Goal: Task Accomplishment & Management: Complete application form

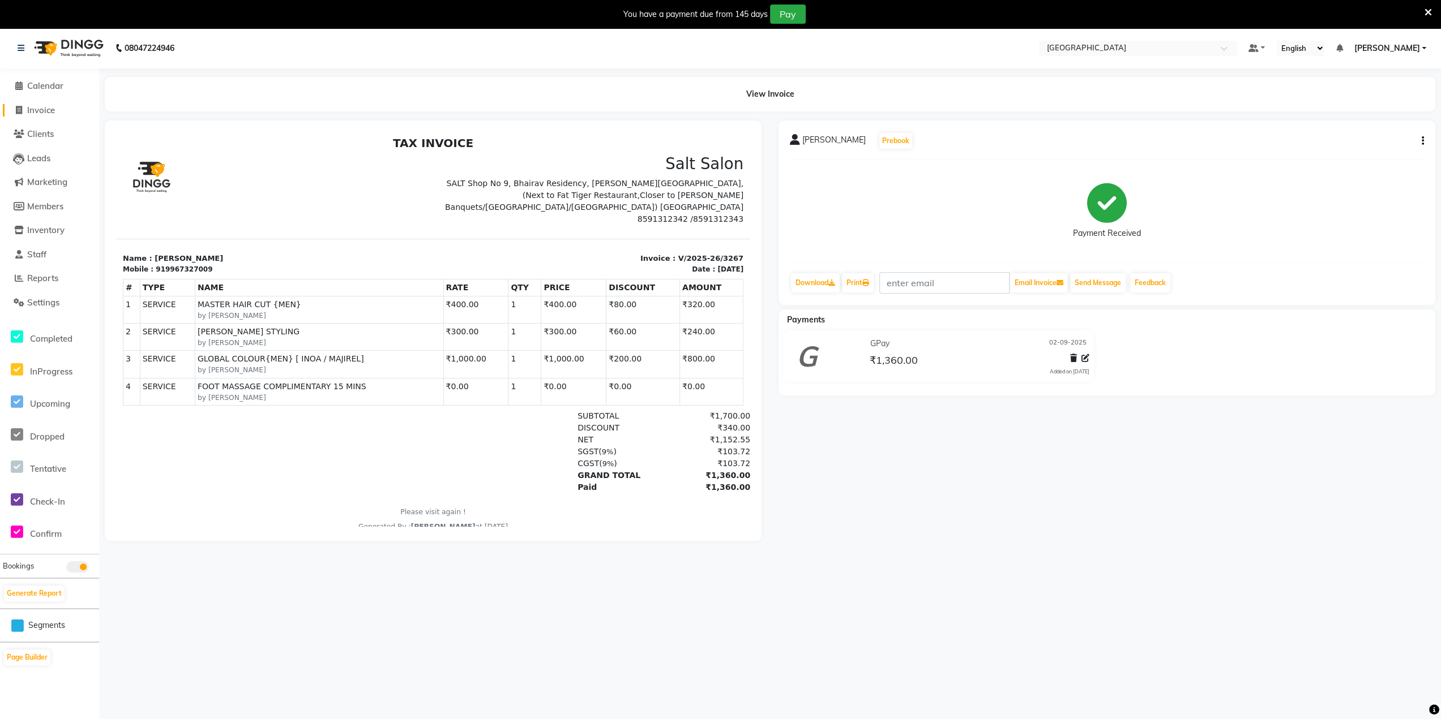
click at [24, 109] on span at bounding box center [18, 110] width 17 height 13
select select "service"
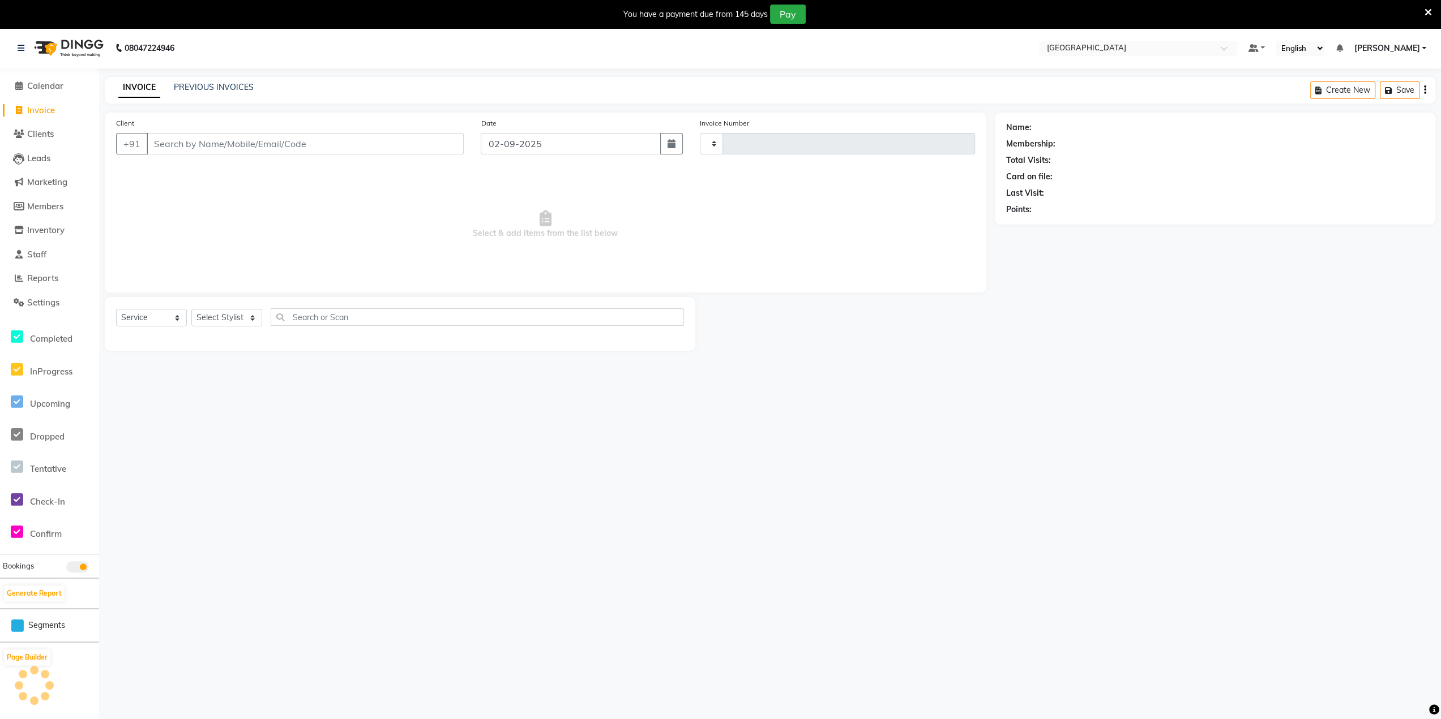
type input "3268"
select select "8096"
click at [216, 320] on select "Select Stylist" at bounding box center [226, 318] width 71 height 18
click at [232, 322] on select "Select Stylist" at bounding box center [226, 318] width 71 height 18
click at [234, 314] on select "Select Stylist [PERSON_NAME] [PERSON_NAME] [PERSON_NAME] [PERSON_NAME] MORE DC …" at bounding box center [241, 318] width 100 height 18
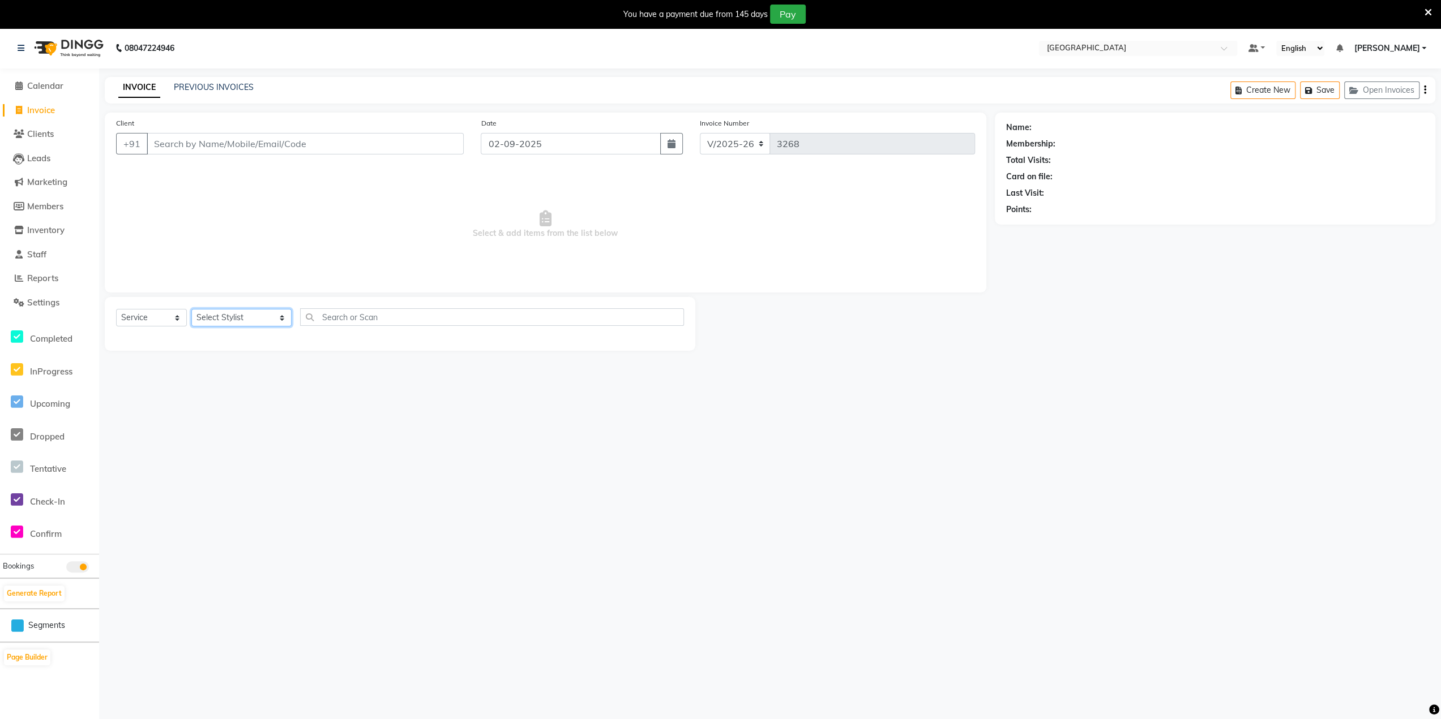
select select "77532"
click at [191, 309] on select "Select Stylist [PERSON_NAME] [PERSON_NAME] [PERSON_NAME] [PERSON_NAME] MORE DC …" at bounding box center [241, 318] width 100 height 18
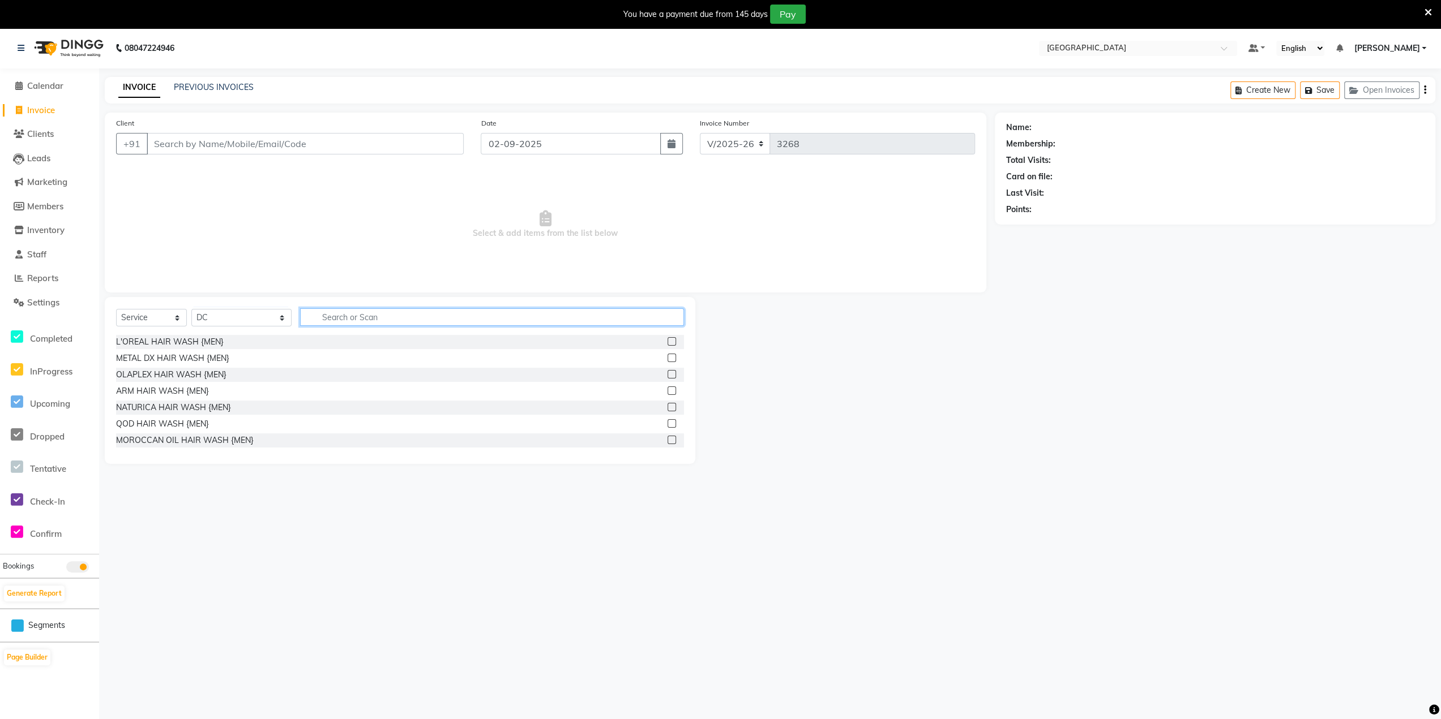
click at [332, 318] on input "text" at bounding box center [491, 317] width 383 height 18
type input "blo"
click at [667, 359] on label at bounding box center [671, 358] width 8 height 8
click at [667, 359] on input "checkbox" at bounding box center [670, 358] width 7 height 7
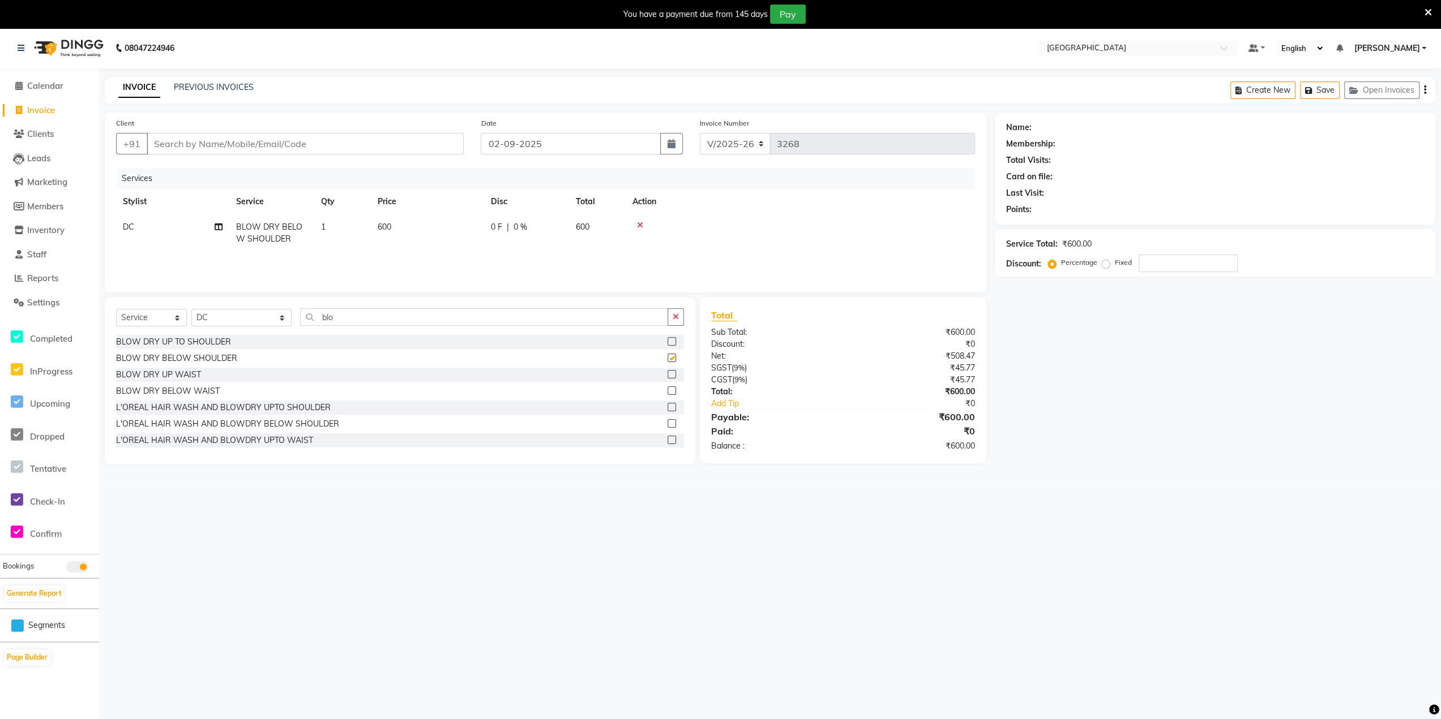
checkbox input "false"
click at [667, 405] on label at bounding box center [671, 407] width 8 height 8
click at [667, 405] on input "checkbox" at bounding box center [670, 407] width 7 height 7
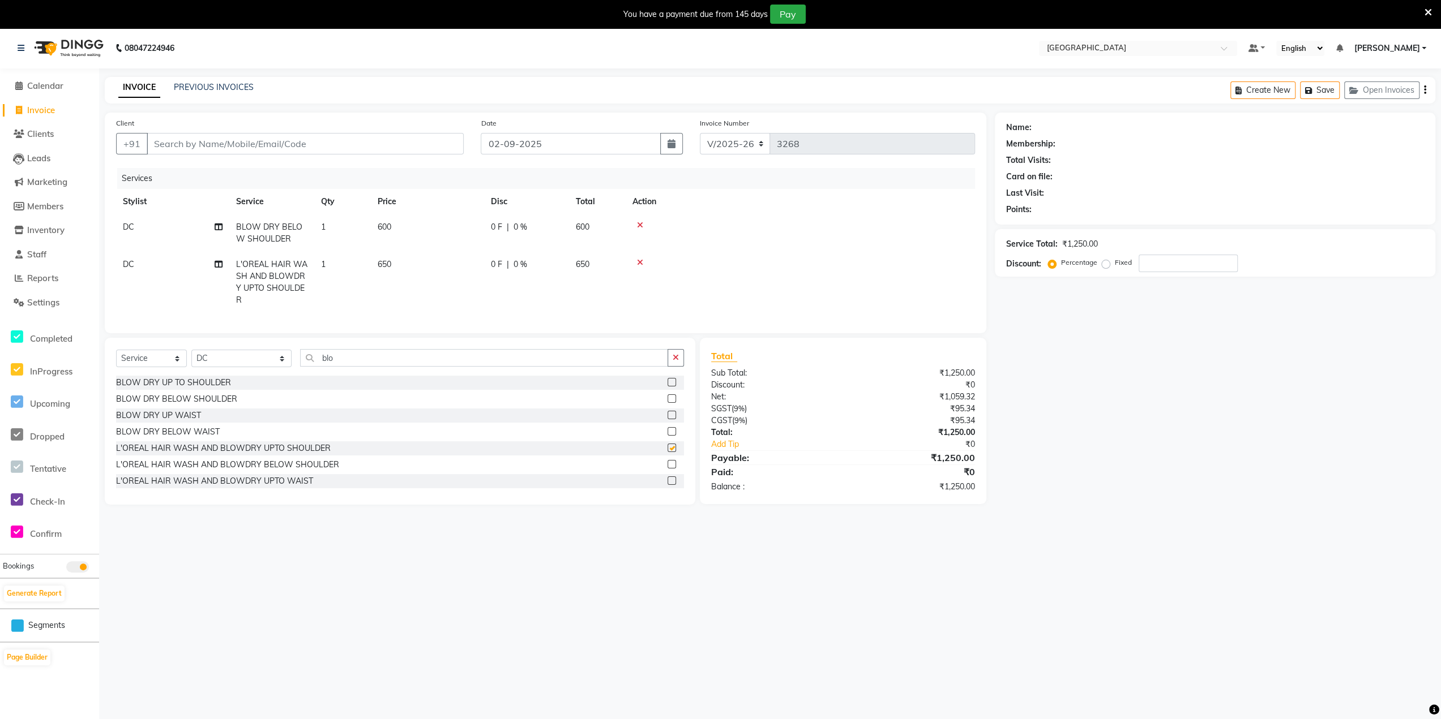
checkbox input "false"
click at [667, 469] on label at bounding box center [671, 464] width 8 height 8
click at [667, 469] on input "checkbox" at bounding box center [670, 464] width 7 height 7
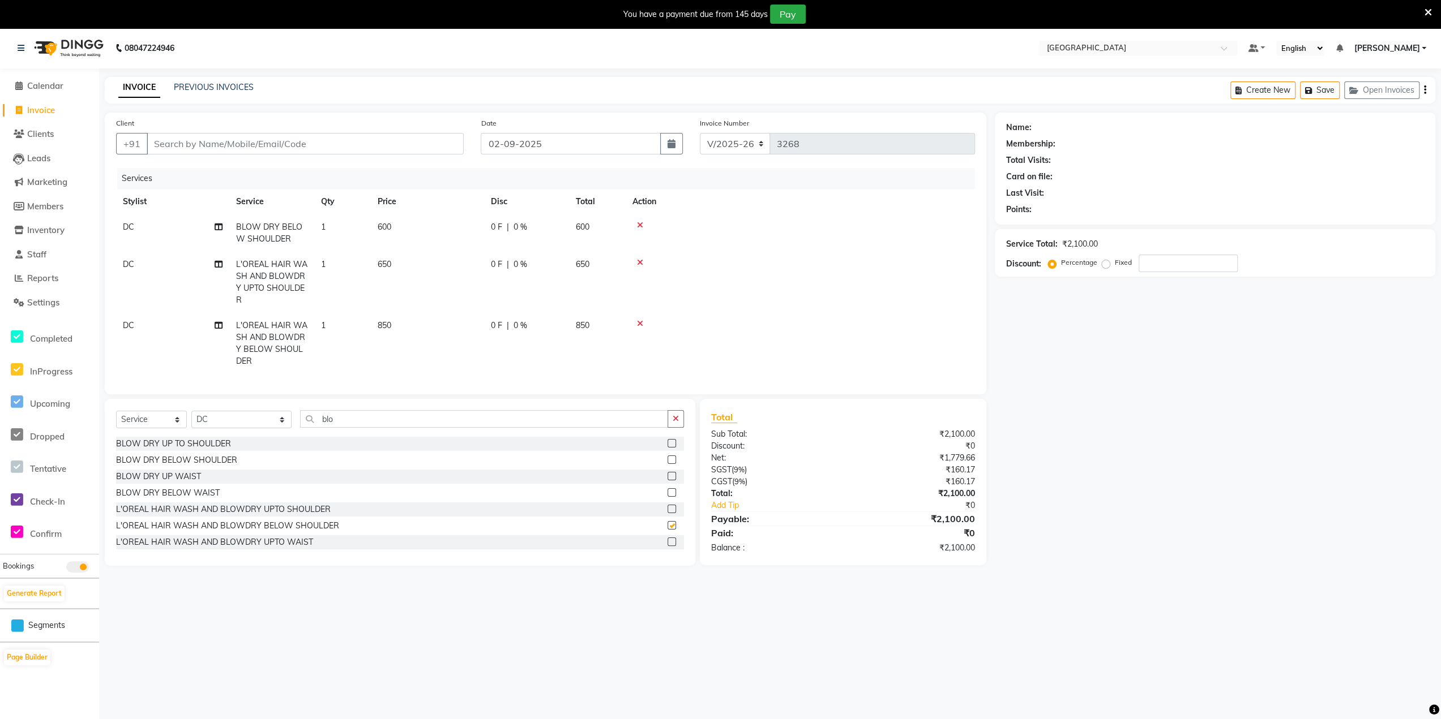
checkbox input "false"
click at [638, 260] on icon at bounding box center [640, 263] width 6 height 8
click at [638, 320] on icon at bounding box center [640, 324] width 6 height 8
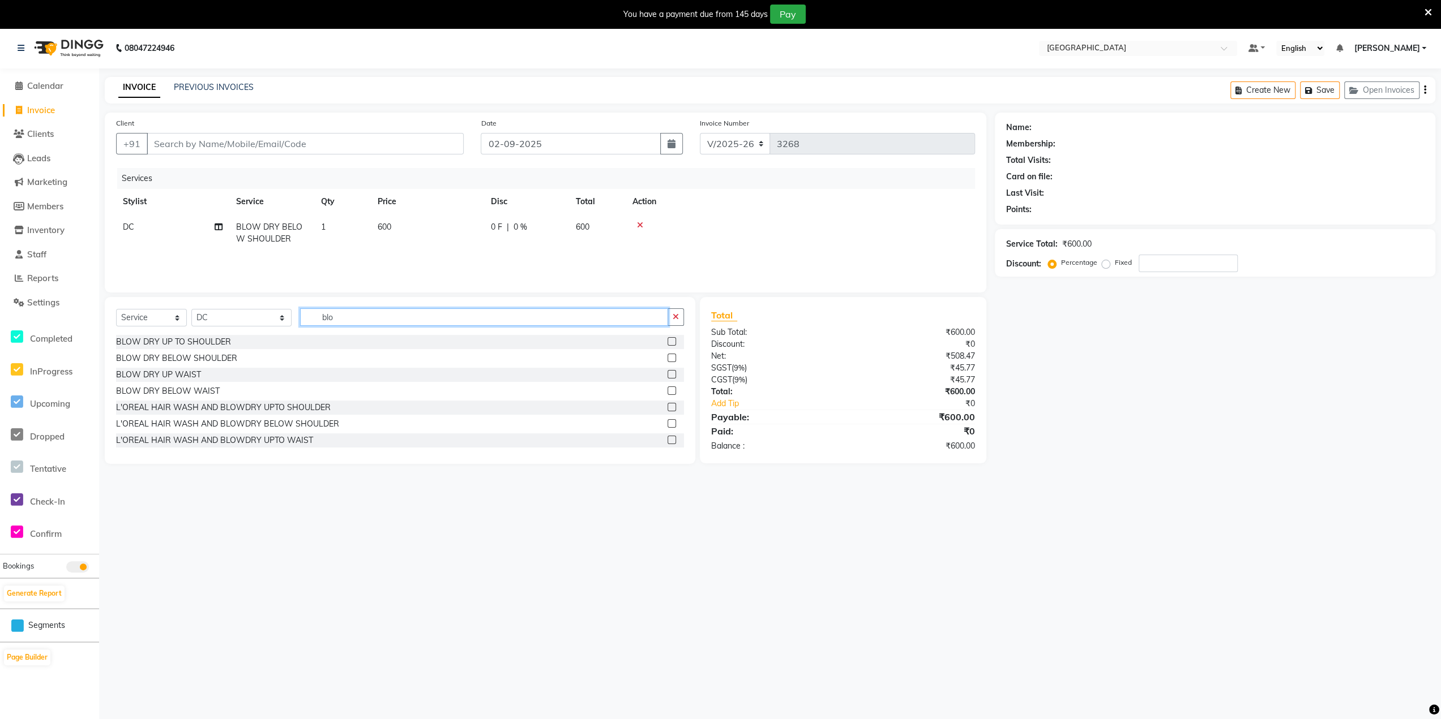
drag, startPoint x: 337, startPoint y: 308, endPoint x: 238, endPoint y: 321, distance: 99.9
click at [320, 311] on input "blo" at bounding box center [483, 317] width 367 height 18
type input "b"
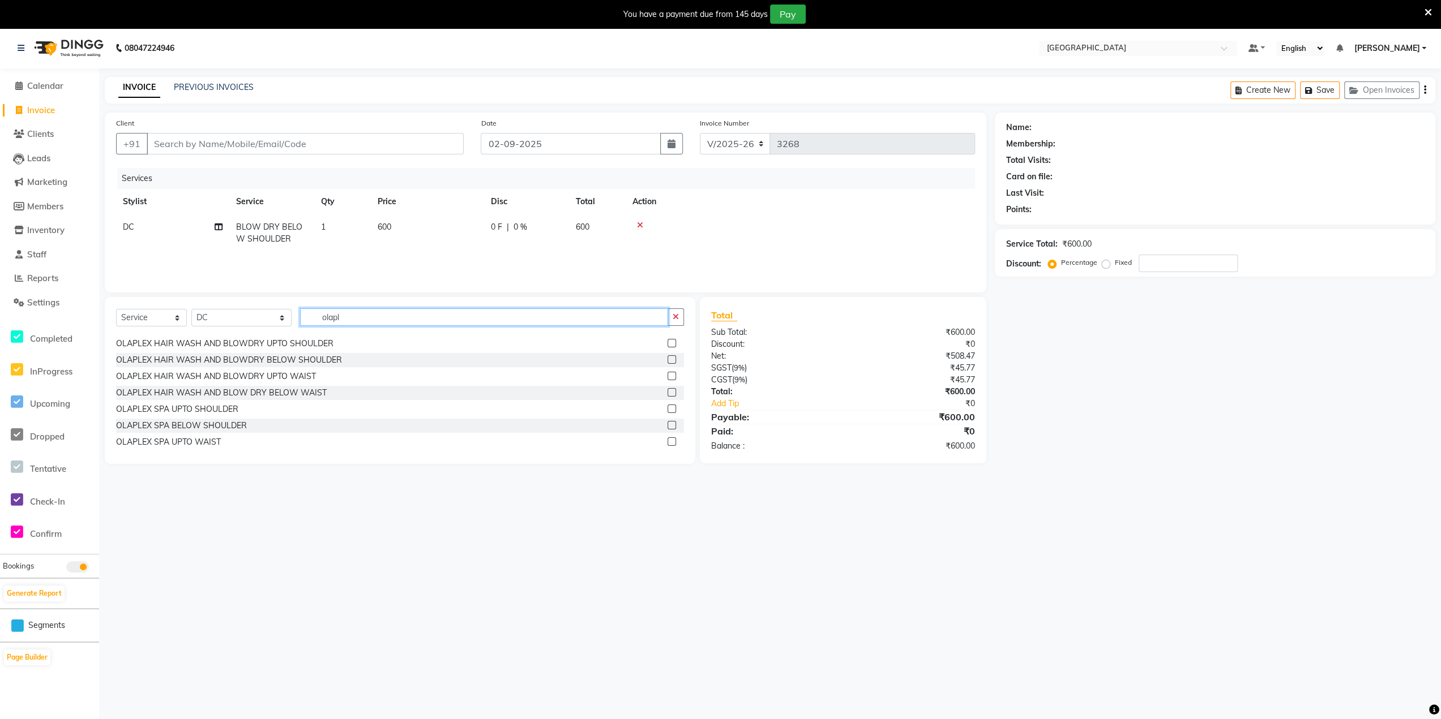
type input "olapl"
click at [667, 357] on label at bounding box center [671, 359] width 8 height 8
click at [667, 357] on input "checkbox" at bounding box center [670, 360] width 7 height 7
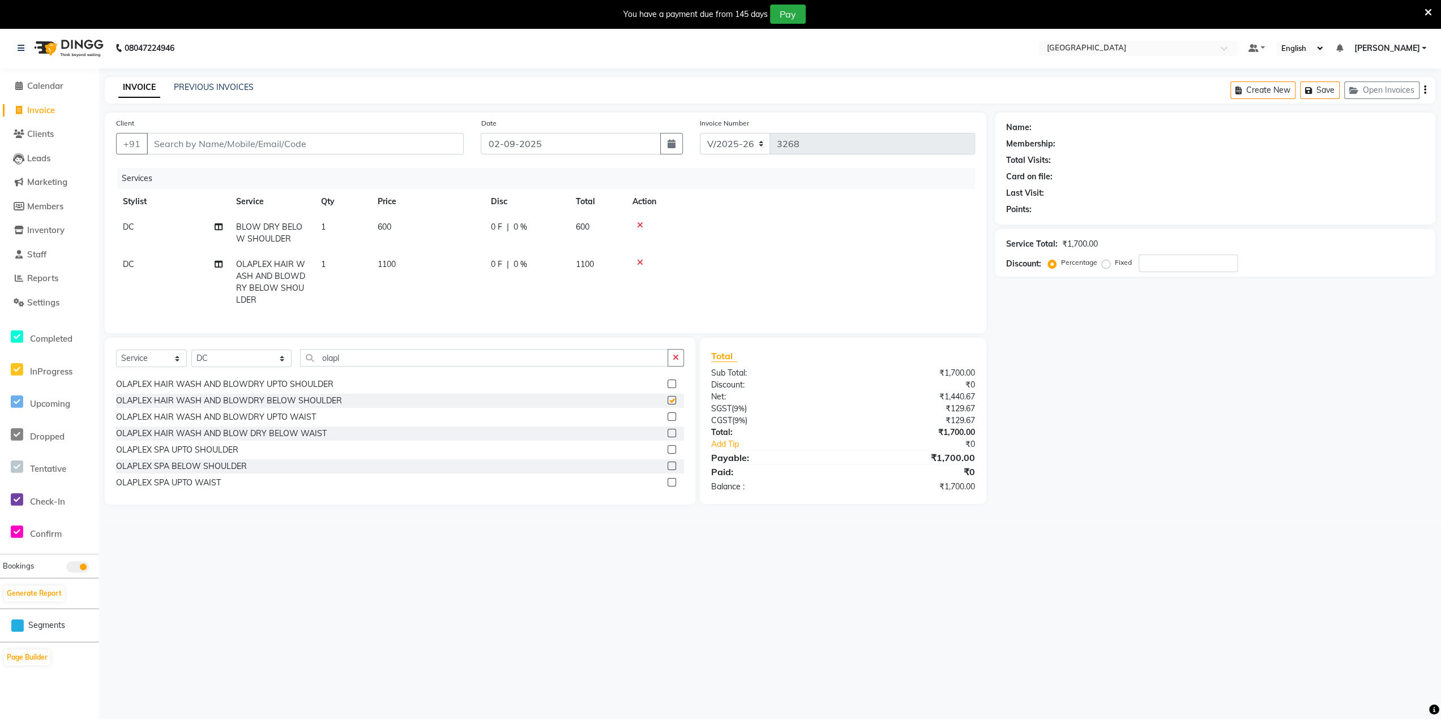
checkbox input "false"
click at [660, 435] on div "OLAPLEX HAIR WASH {MEN} OLAPLEX HAIR SPA {MEN} OLAPLEX RITUAL {MEN} OLAPLEX HAI…" at bounding box center [400, 432] width 568 height 113
click at [667, 423] on label at bounding box center [671, 418] width 8 height 8
click at [667, 423] on input "checkbox" at bounding box center [670, 418] width 7 height 7
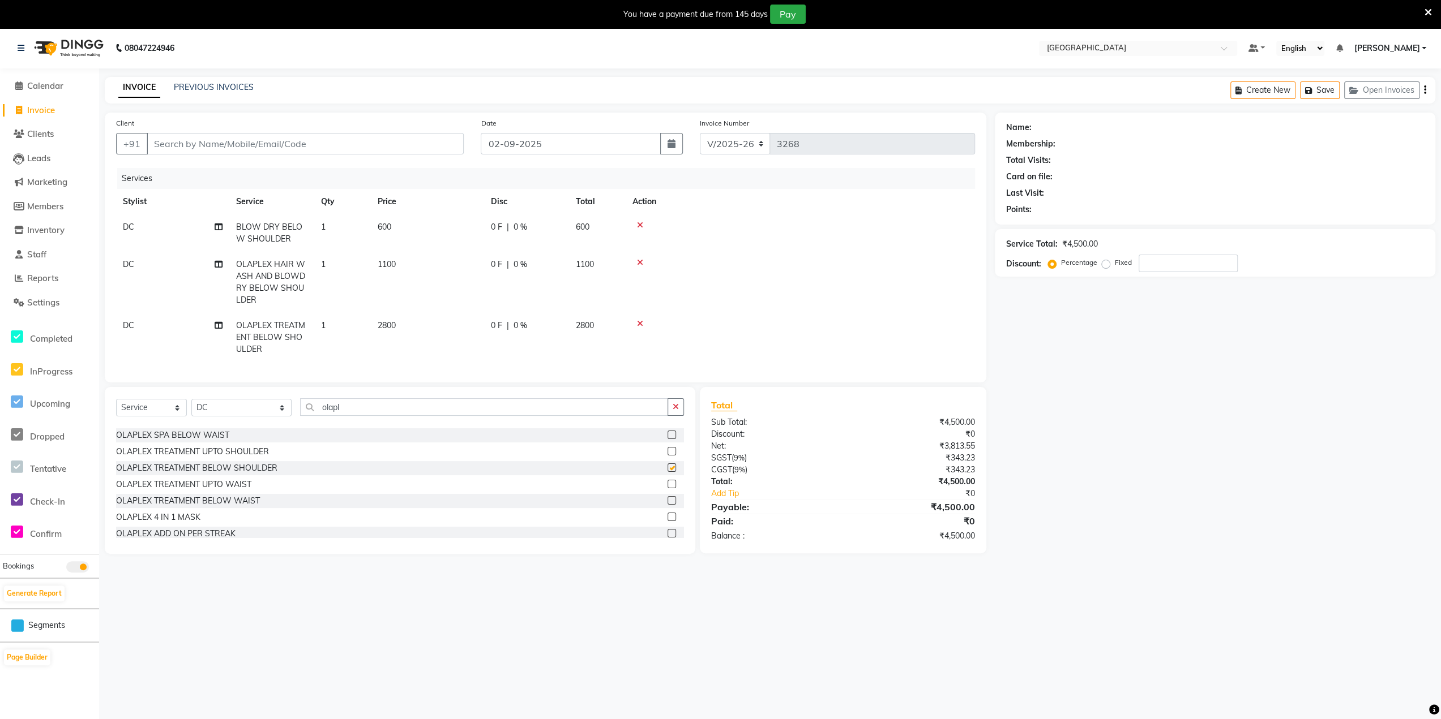
checkbox input "false"
click at [640, 262] on icon at bounding box center [640, 263] width 6 height 8
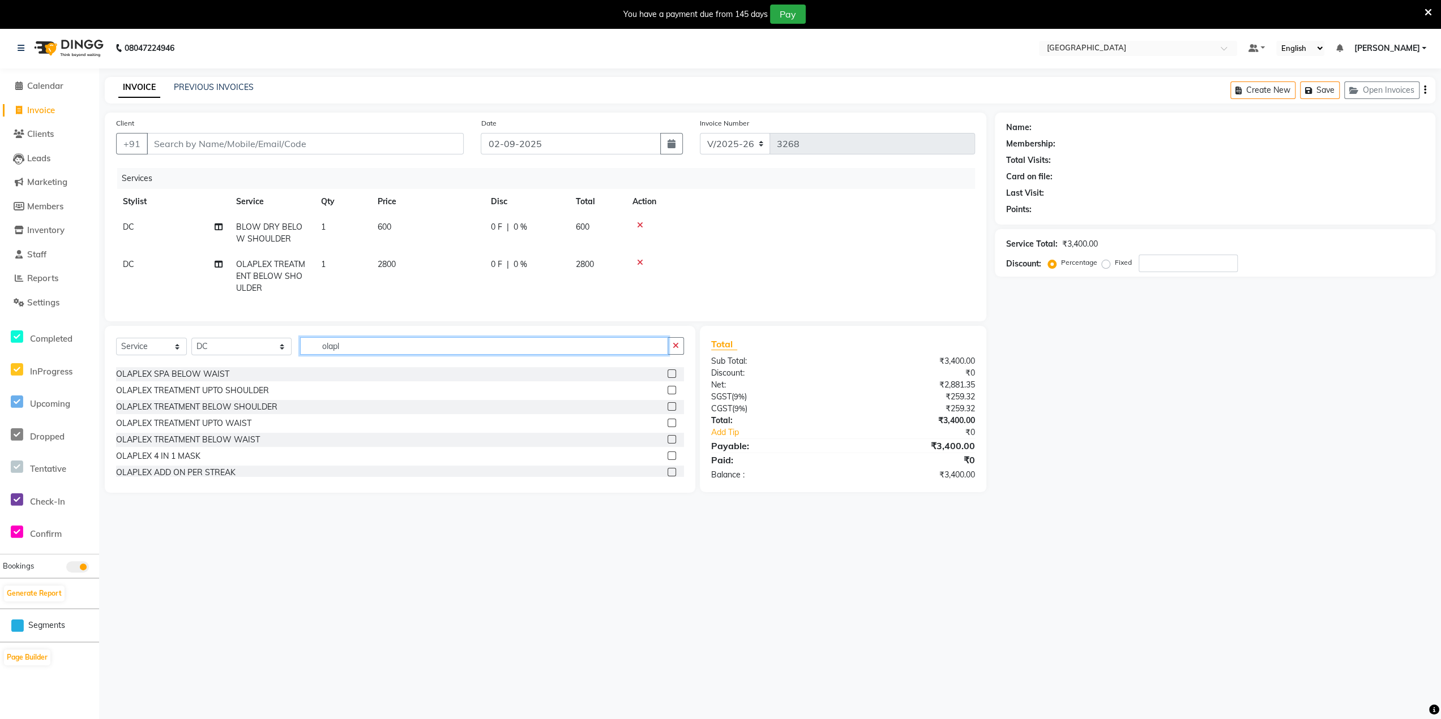
click at [363, 350] on input "olapl" at bounding box center [483, 346] width 367 height 18
type input "olaplex sp"
click at [670, 408] on label at bounding box center [671, 403] width 8 height 8
click at [670, 408] on input "checkbox" at bounding box center [670, 403] width 7 height 7
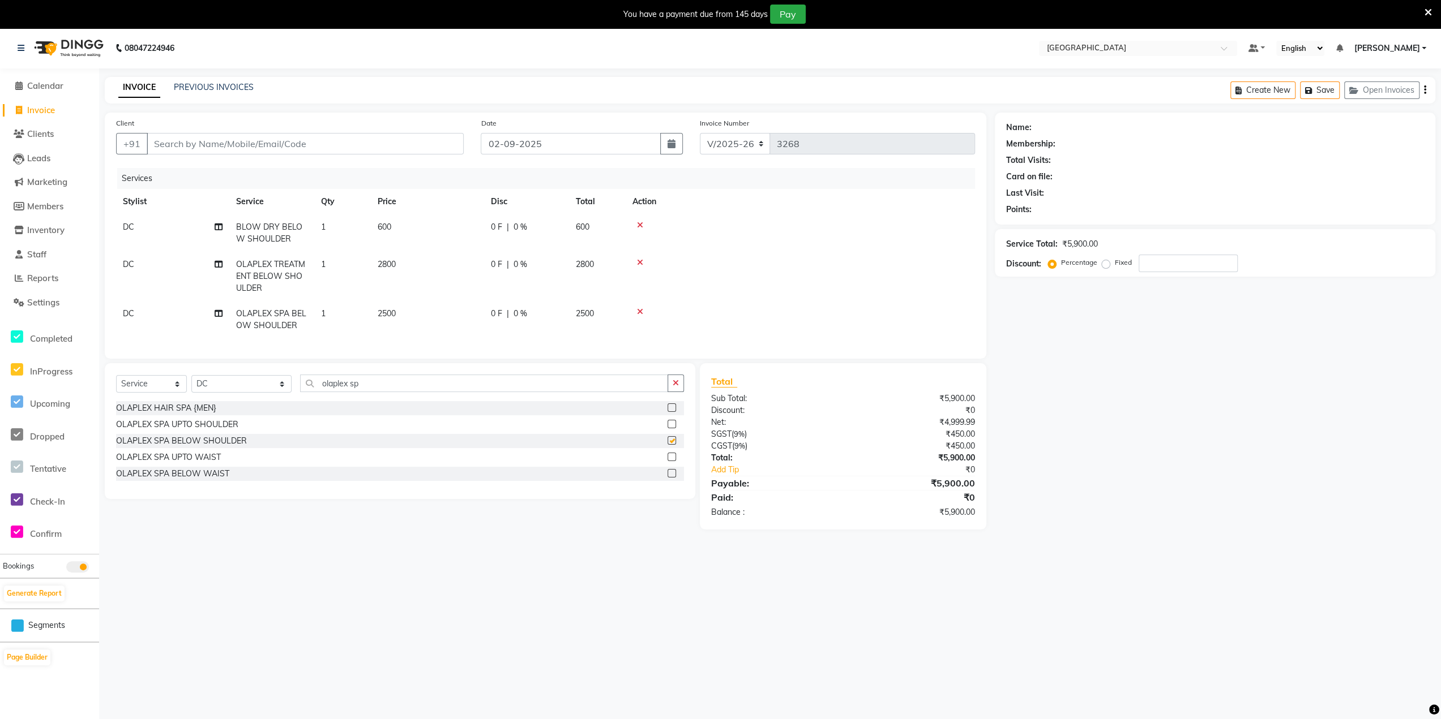
checkbox input "false"
